Goal: Transaction & Acquisition: Purchase product/service

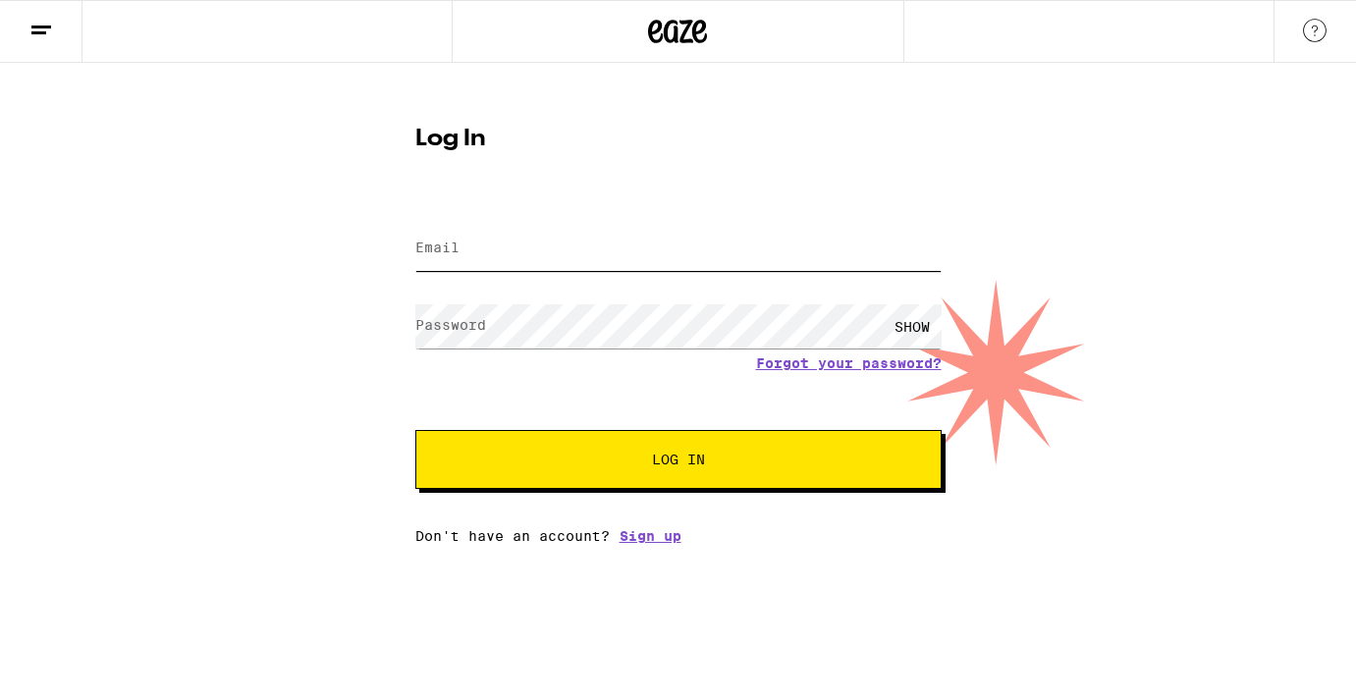
type input "[EMAIL_ADDRESS][DOMAIN_NAME]"
click at [677, 461] on button "Log In" at bounding box center [678, 459] width 526 height 59
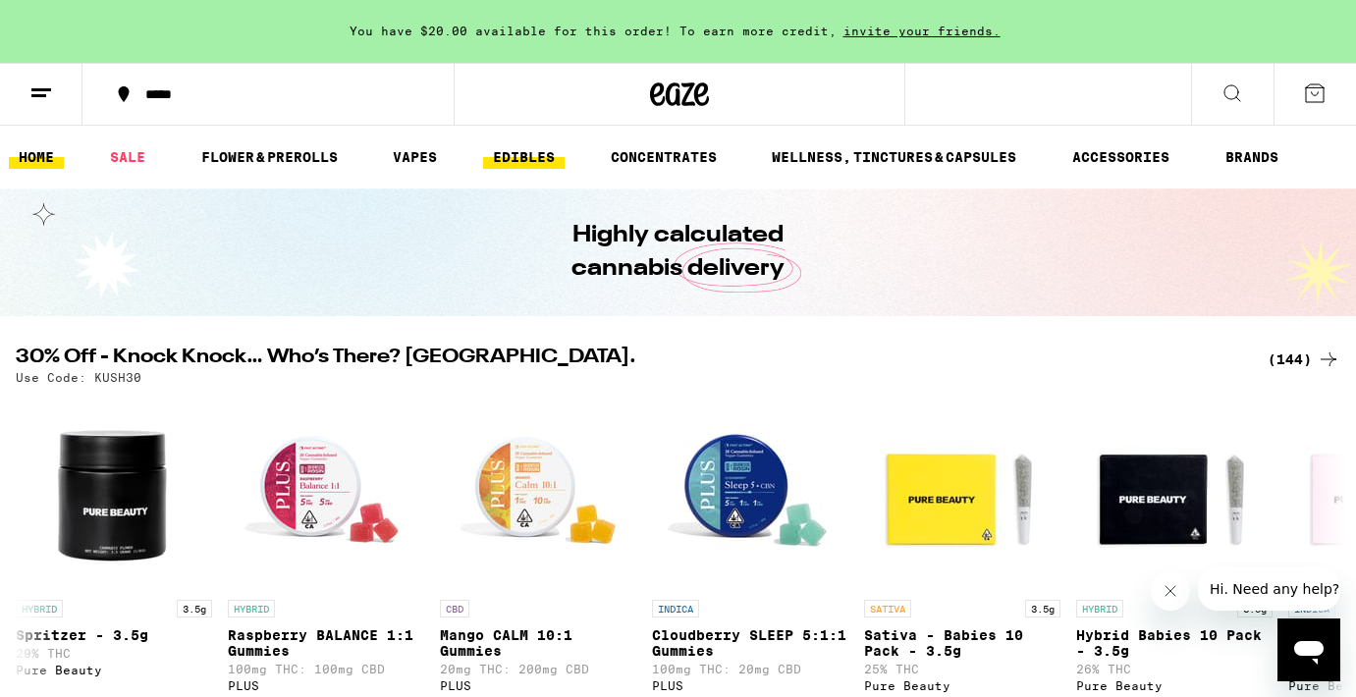
click at [528, 151] on link "EDIBLES" at bounding box center [523, 157] width 81 height 24
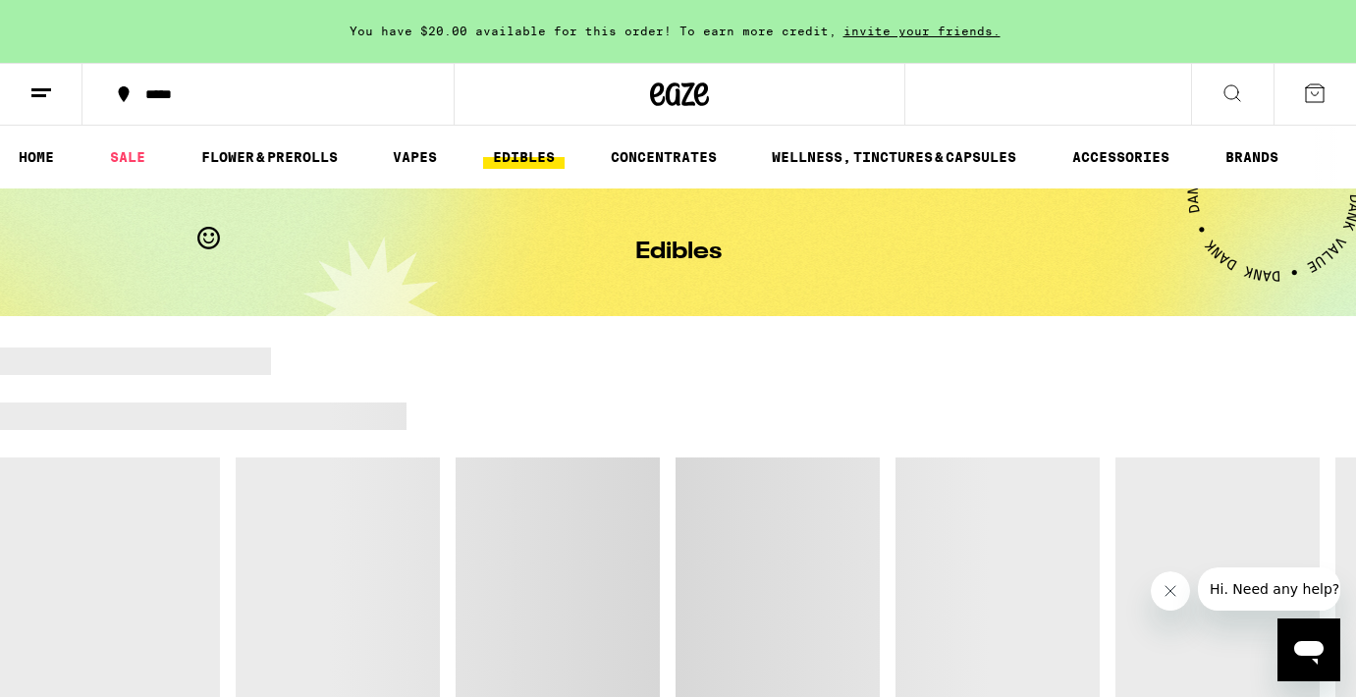
scroll to position [62, 0]
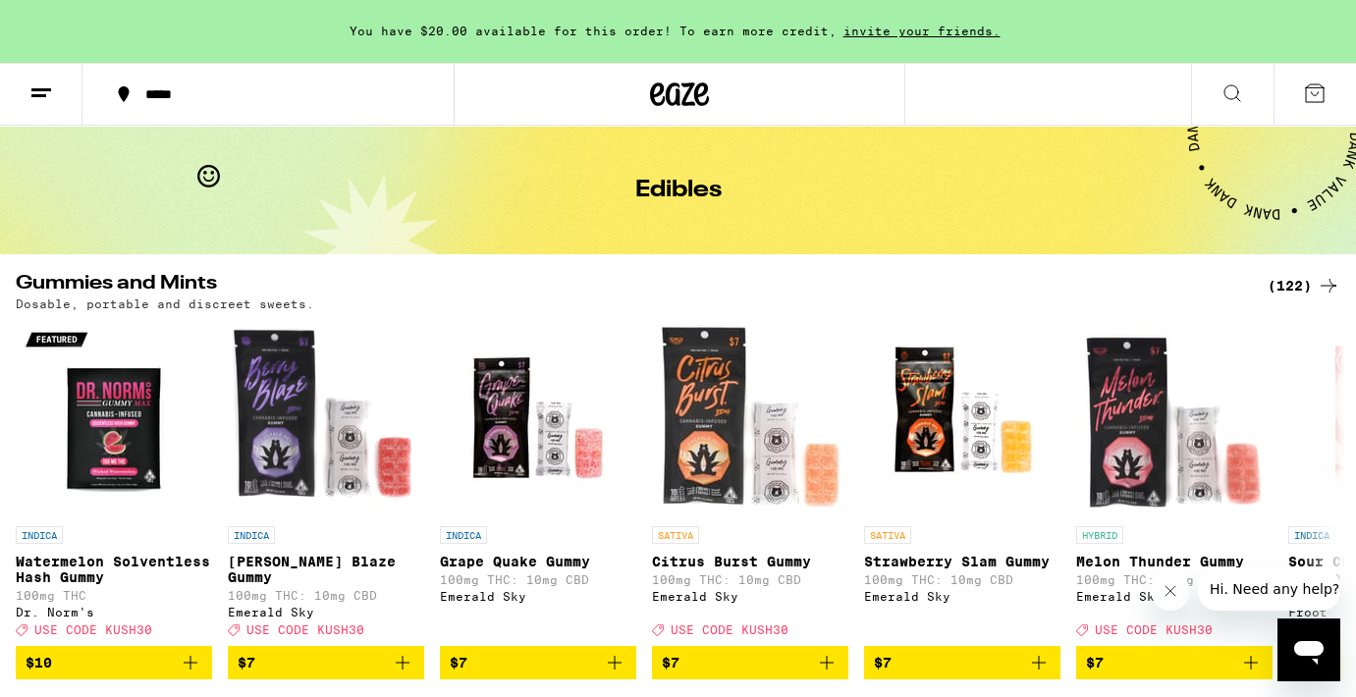
click at [1293, 283] on div "(122)" at bounding box center [1303, 286] width 73 height 24
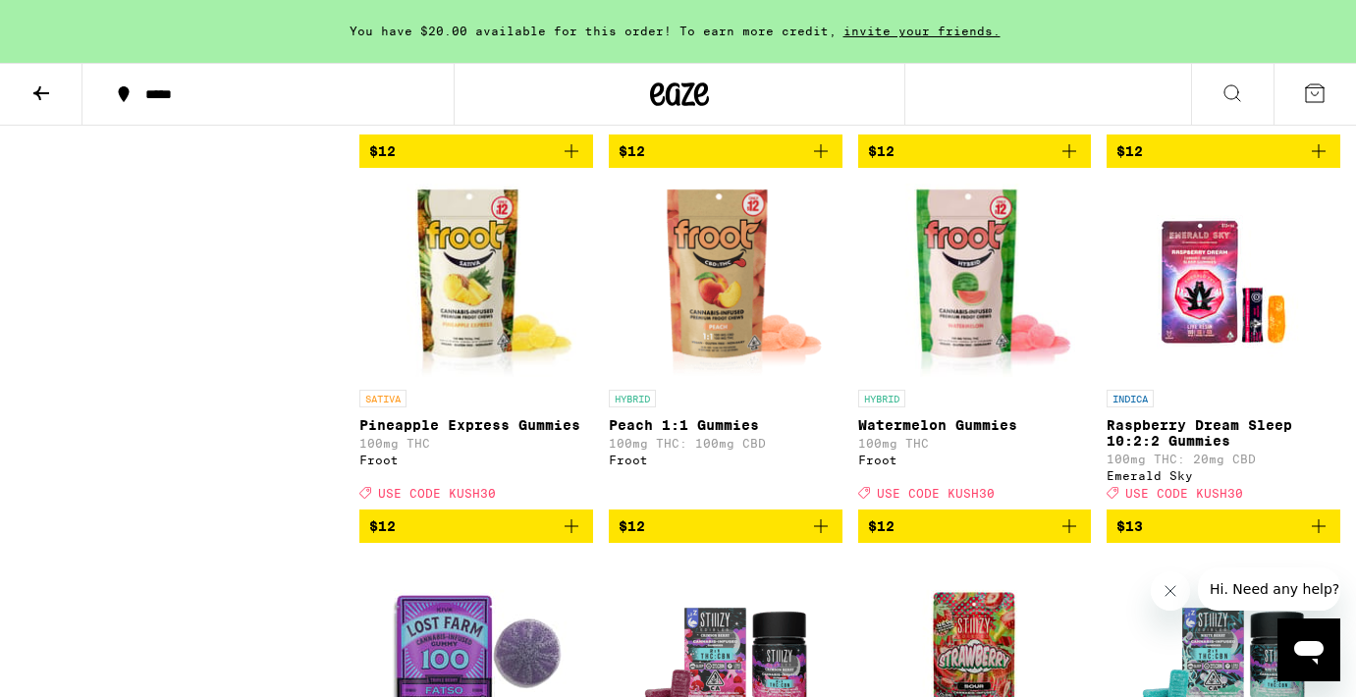
scroll to position [2371, 0]
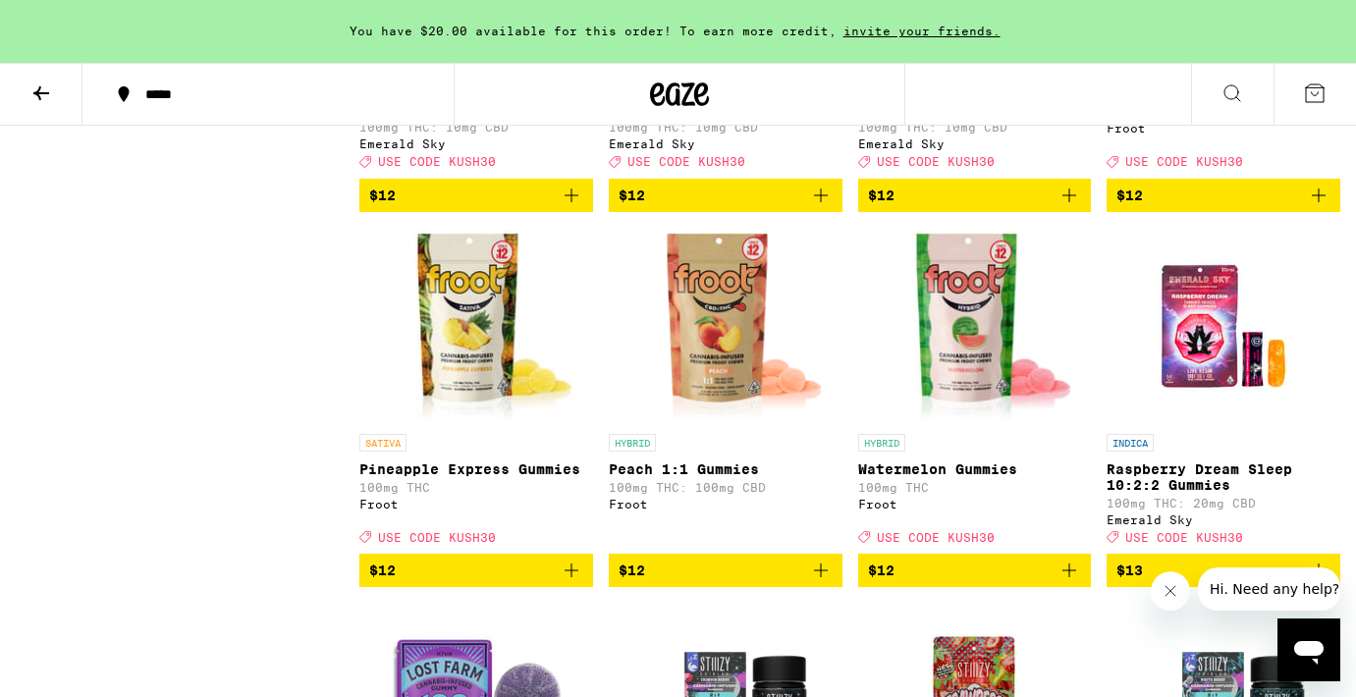
click at [956, 424] on img "Open page for Watermelon Gummies from Froot" at bounding box center [974, 326] width 201 height 196
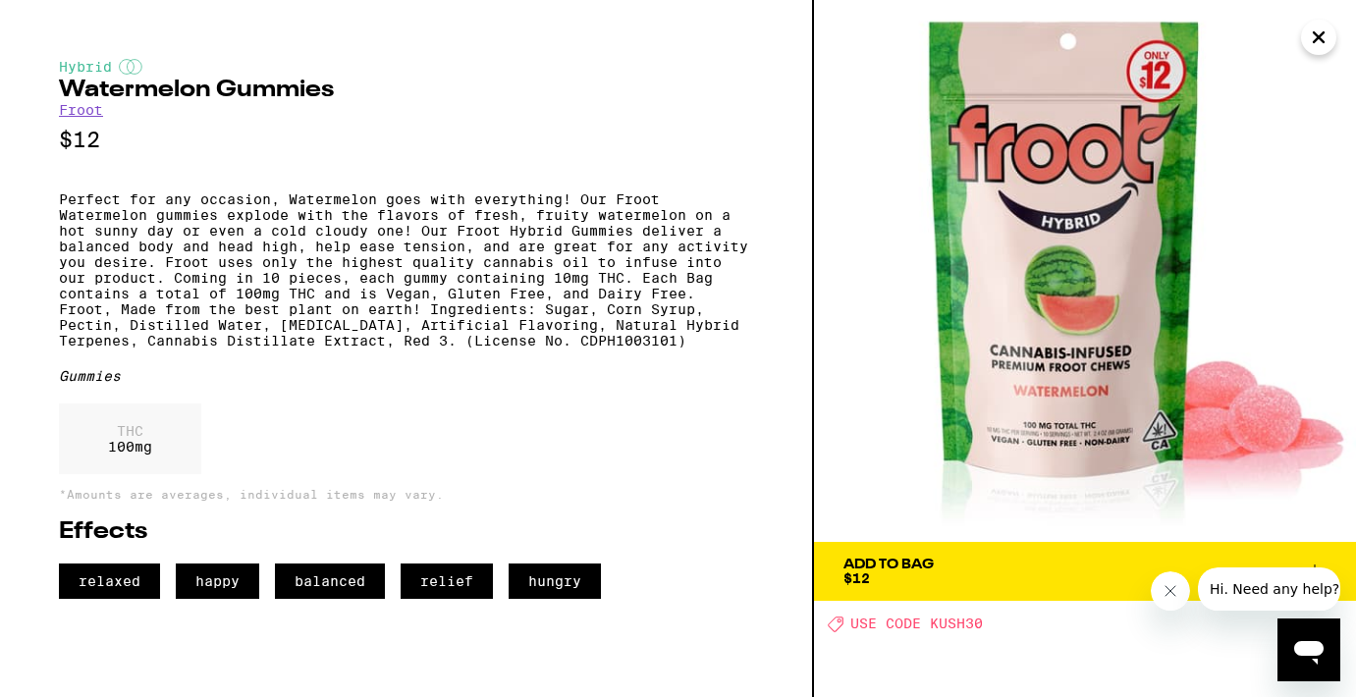
click at [1168, 593] on icon "Close message from company" at bounding box center [1170, 591] width 10 height 10
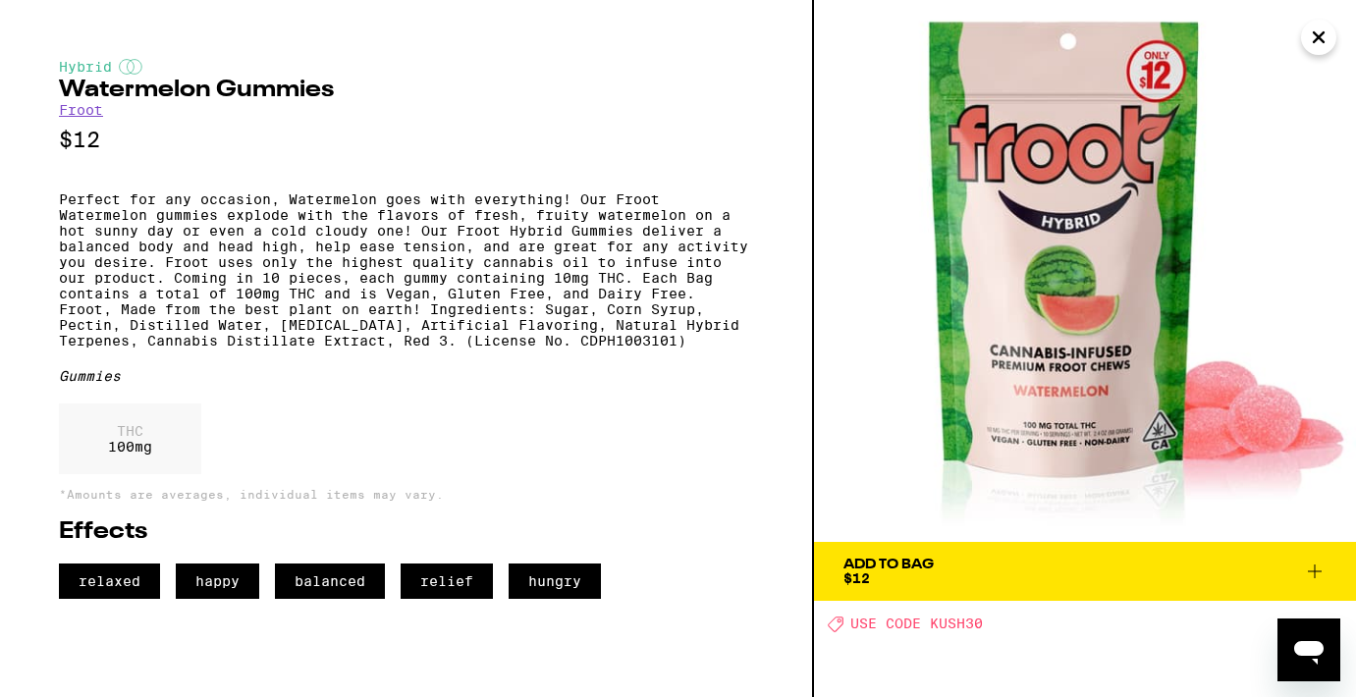
click at [1305, 576] on icon at bounding box center [1315, 572] width 24 height 24
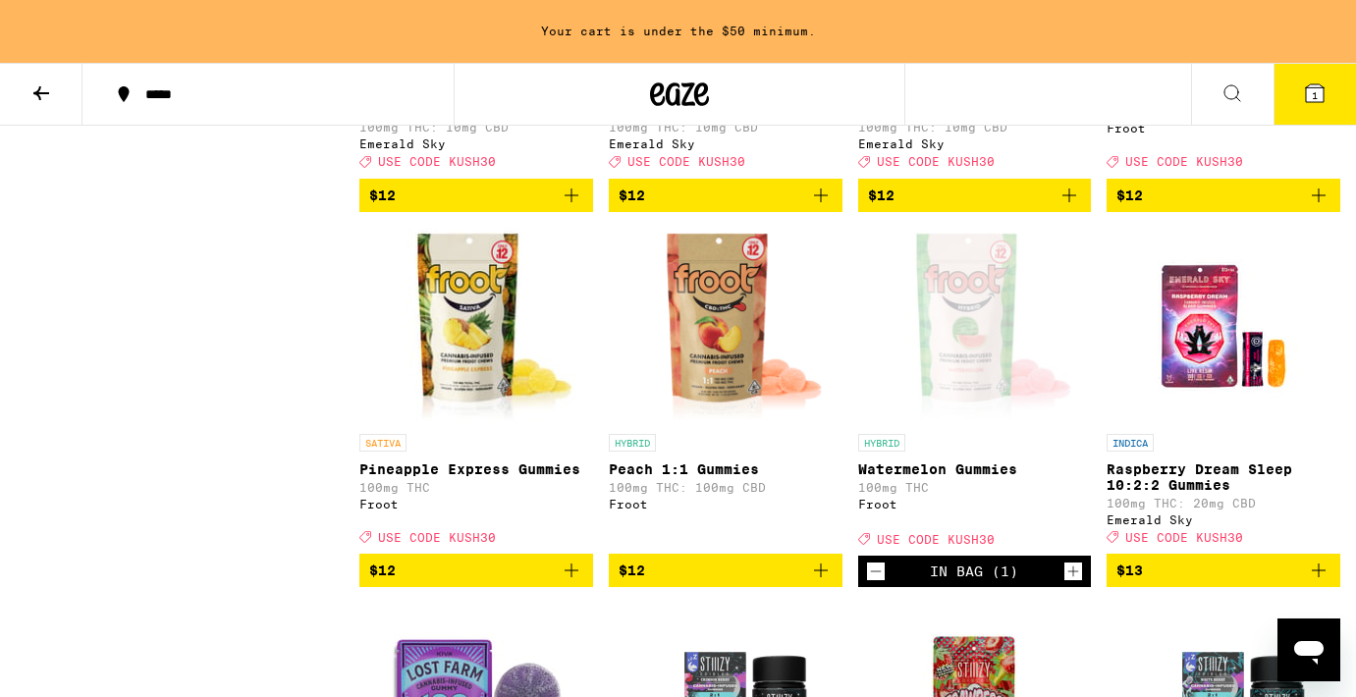
click at [1072, 583] on icon "Increment" at bounding box center [1073, 572] width 18 height 24
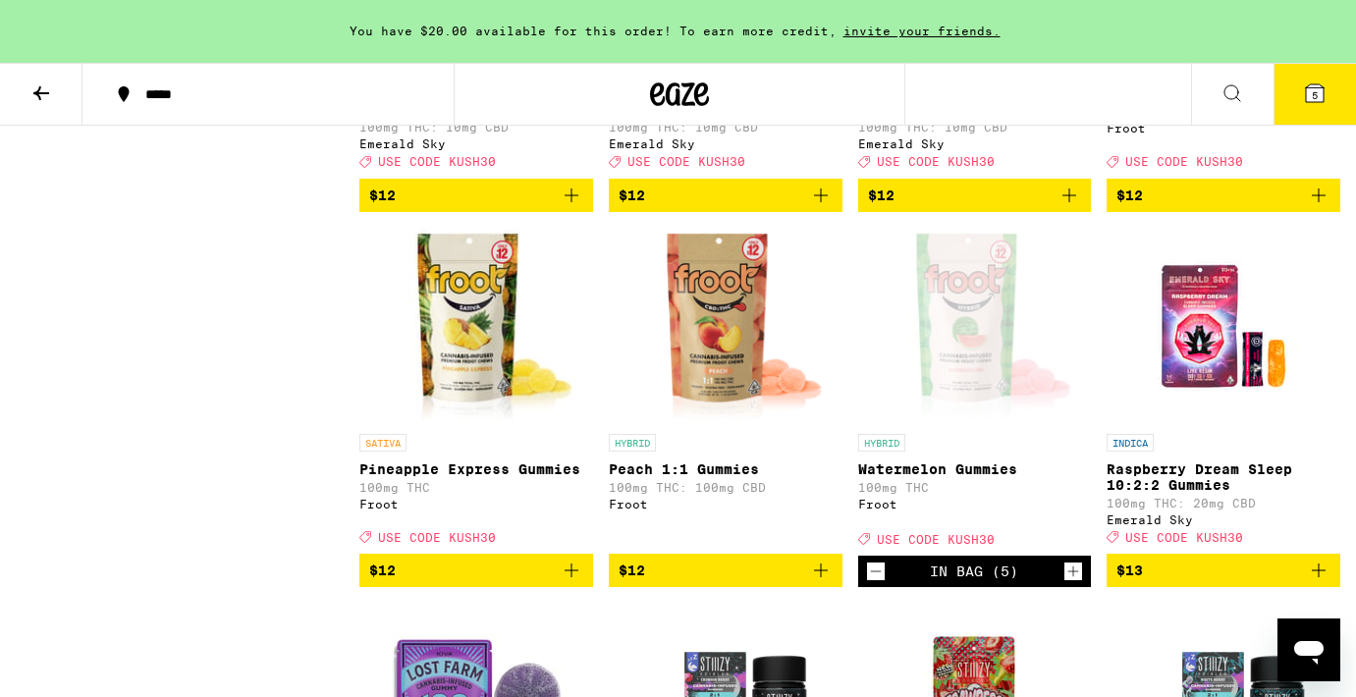
click at [1315, 94] on span "5" at bounding box center [1315, 95] width 6 height 12
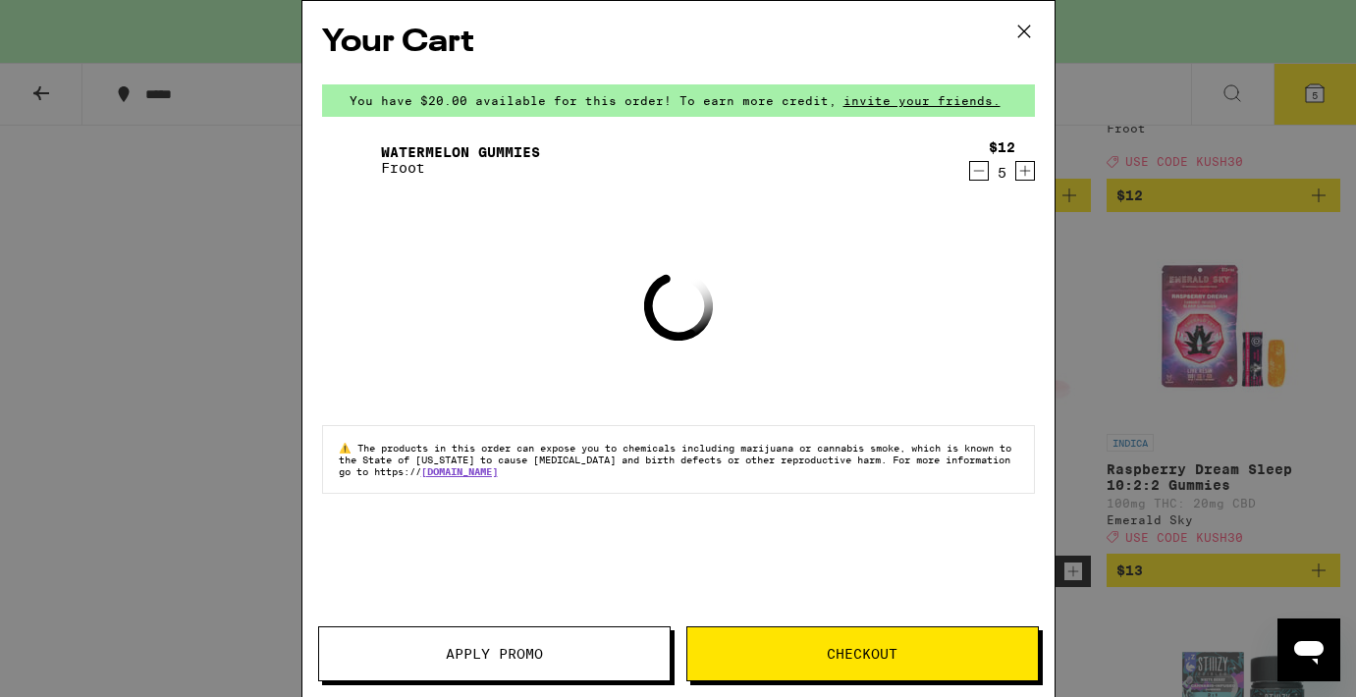
click at [514, 518] on div "Your Cart You have $20.00 available for this order! To earn more credit, invite…" at bounding box center [678, 319] width 752 height 637
click at [501, 643] on button "Apply Promo" at bounding box center [494, 653] width 352 height 55
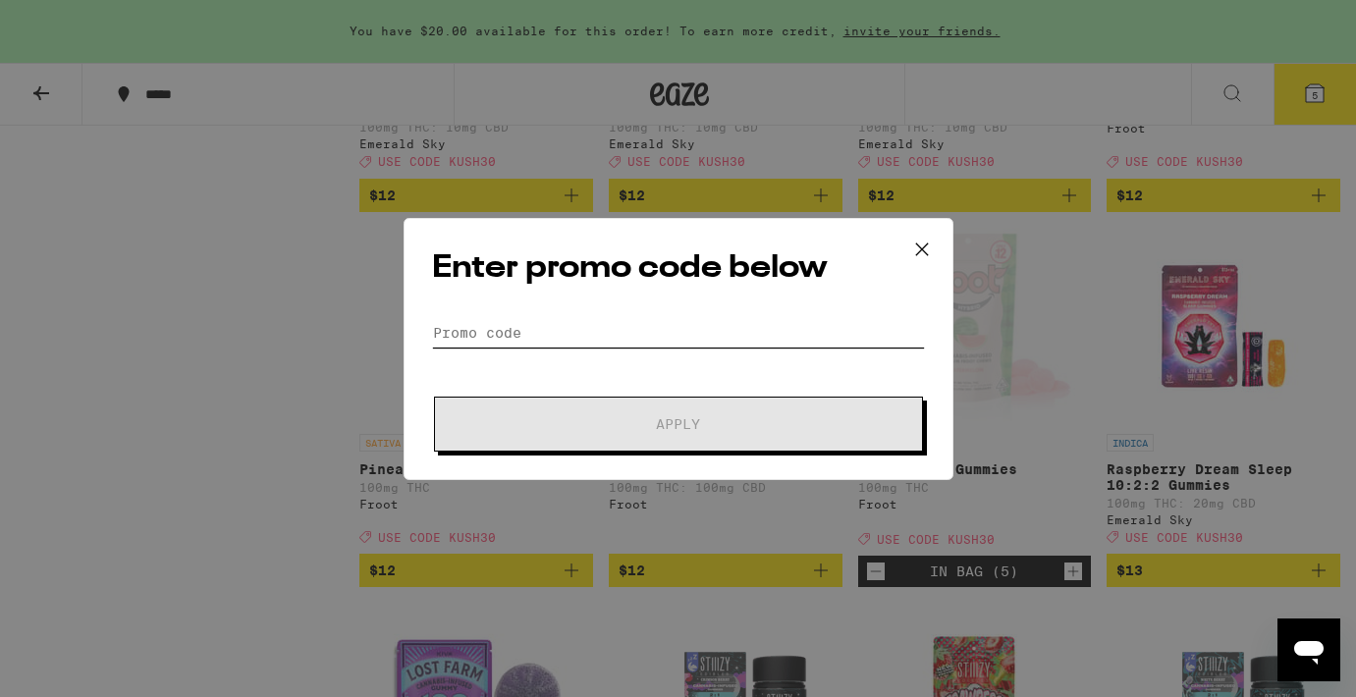
click at [591, 332] on input "Promo Code" at bounding box center [678, 332] width 493 height 29
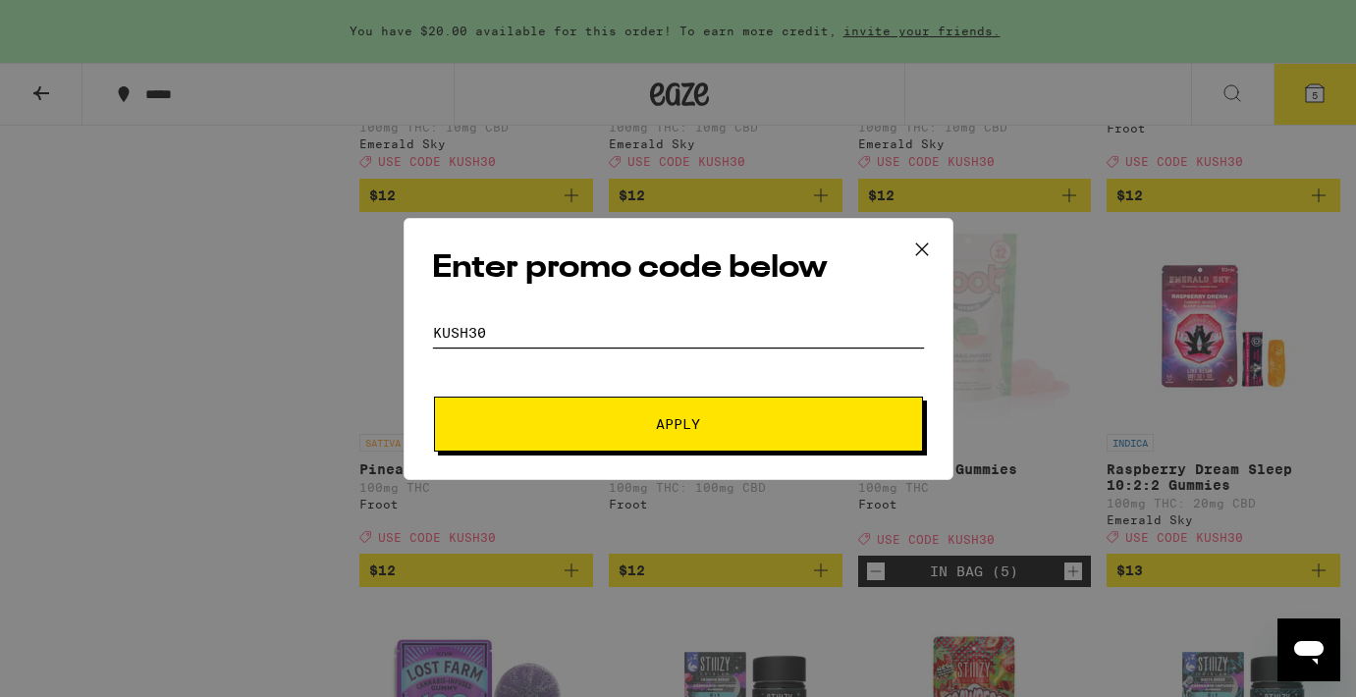
type input "kush30"
click at [677, 423] on button "Apply" at bounding box center [678, 424] width 489 height 55
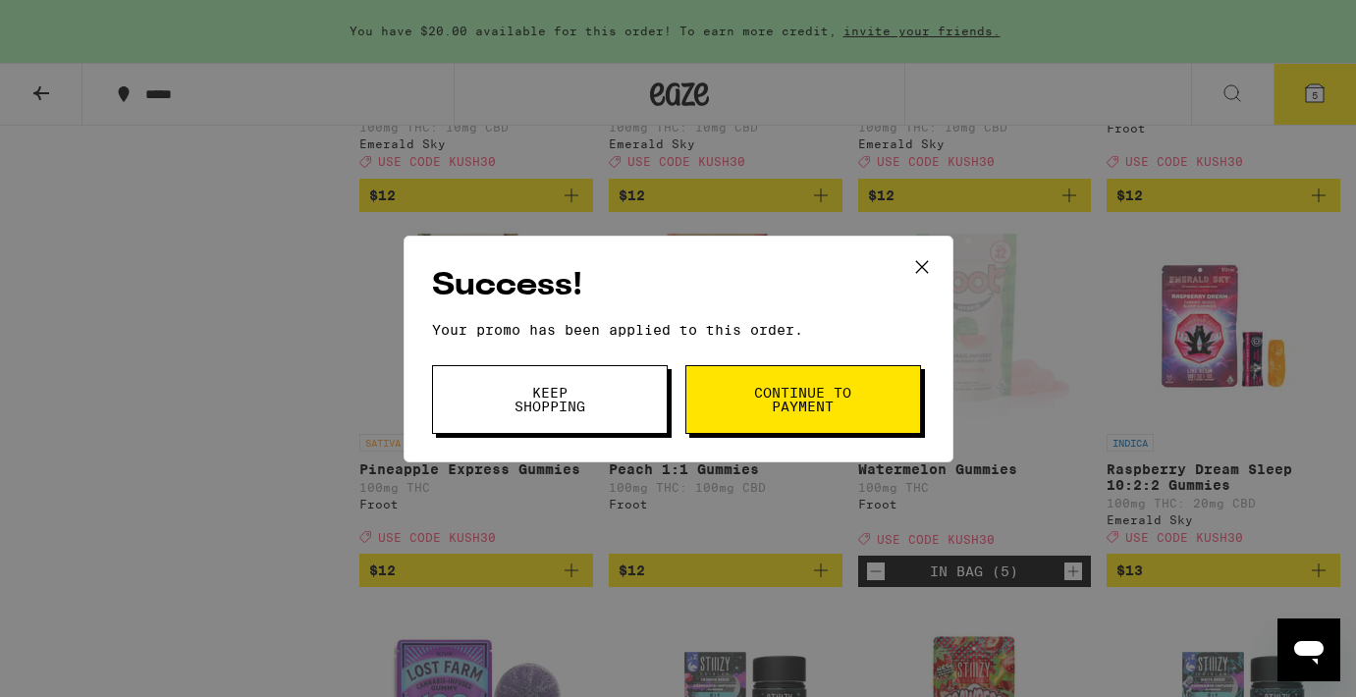
click at [814, 416] on button "Continue to payment" at bounding box center [803, 399] width 236 height 69
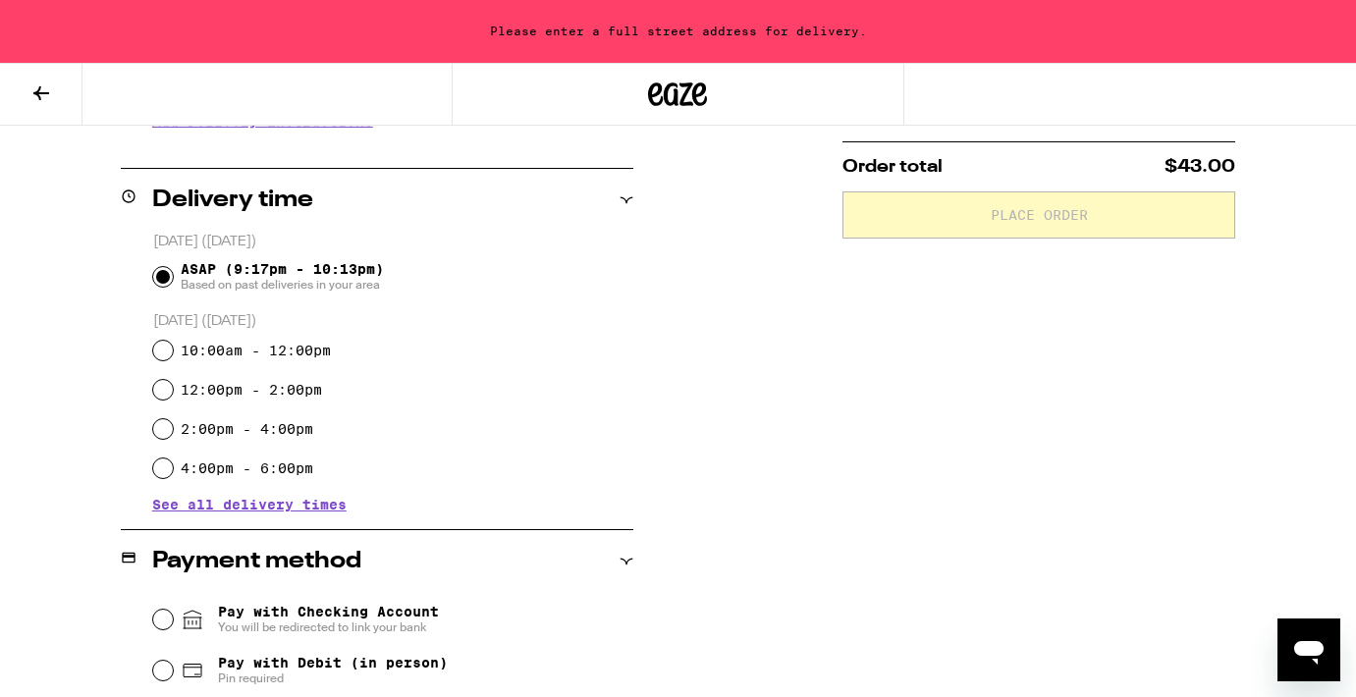
scroll to position [446, 0]
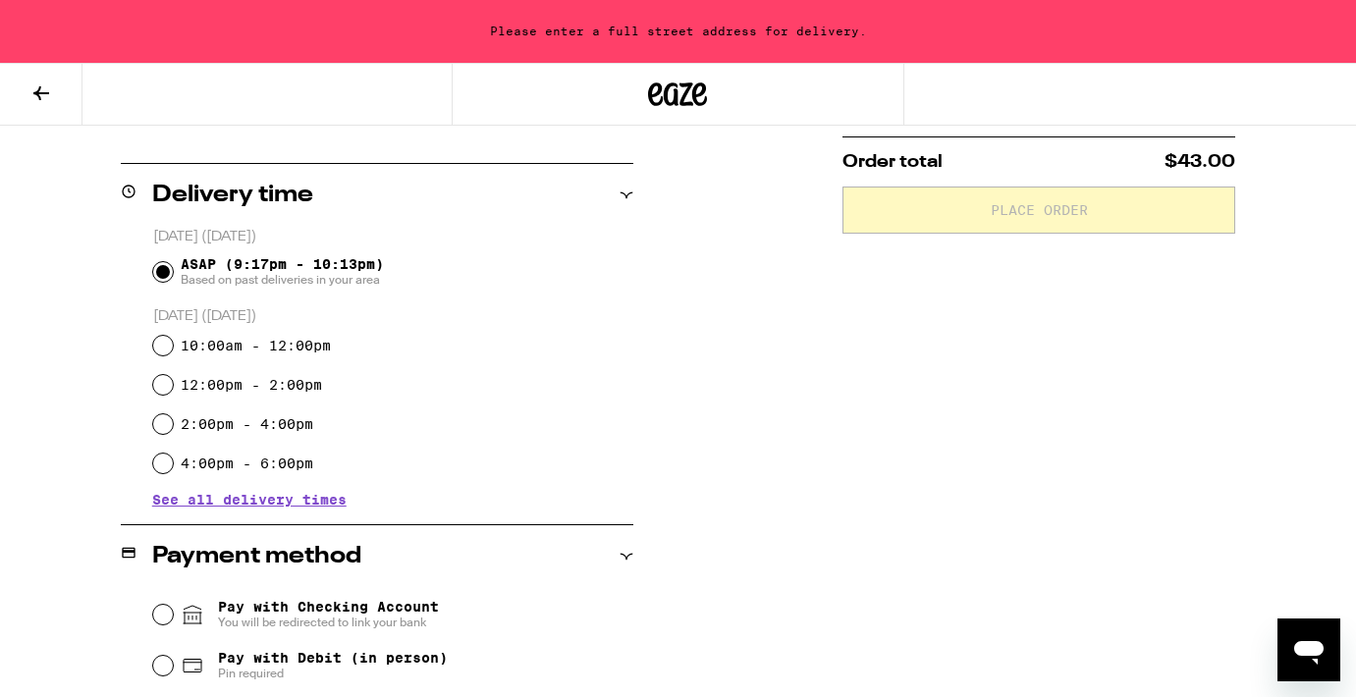
click at [320, 501] on span "See all delivery times" at bounding box center [249, 500] width 194 height 14
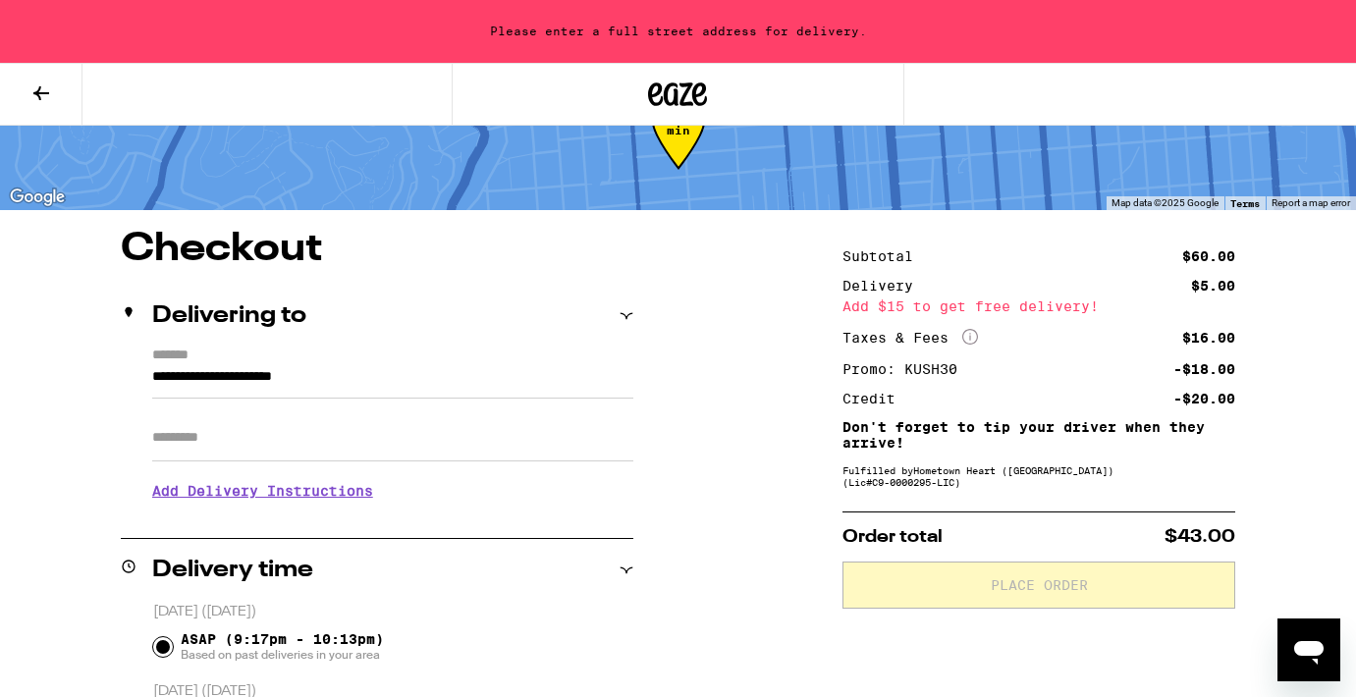
scroll to position [72, 0]
